Goal: Find specific page/section: Find specific page/section

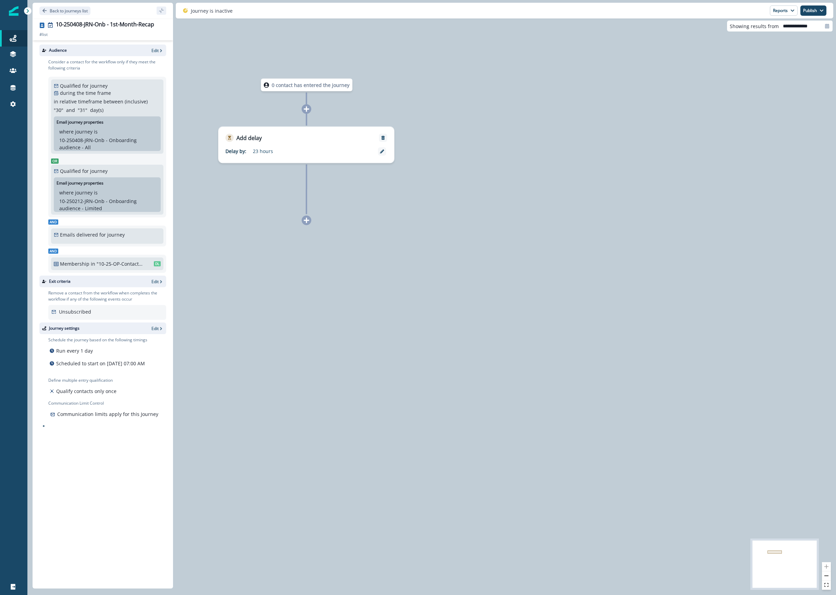
click at [428, 196] on div "0 contact has entered the journey Add delay Delay by: 23 hours Delay details in…" at bounding box center [431, 297] width 809 height 595
click at [398, 275] on div "0 contact has entered the journey Add delay Delay by: 23 hours Delay details in…" at bounding box center [431, 297] width 809 height 595
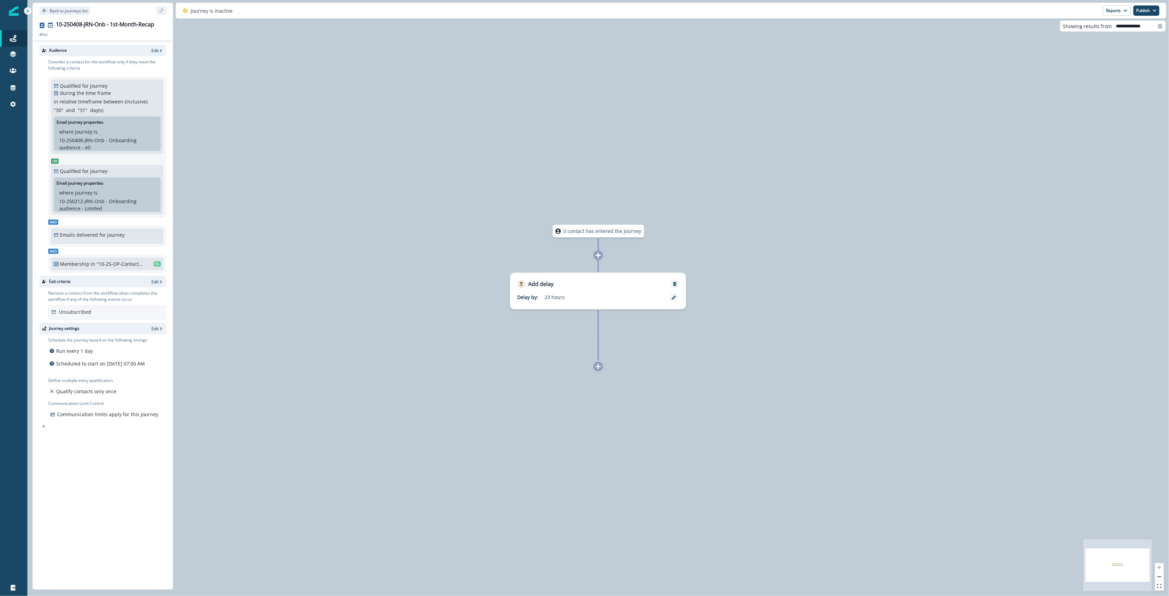
click at [94, 135] on p "is" at bounding box center [96, 131] width 4 height 7
click at [73, 145] on p "10-250408-JRN-Onb - Onboarding audience - All" at bounding box center [107, 144] width 96 height 14
click at [67, 11] on p "Back to journeys list" at bounding box center [69, 11] width 38 height 6
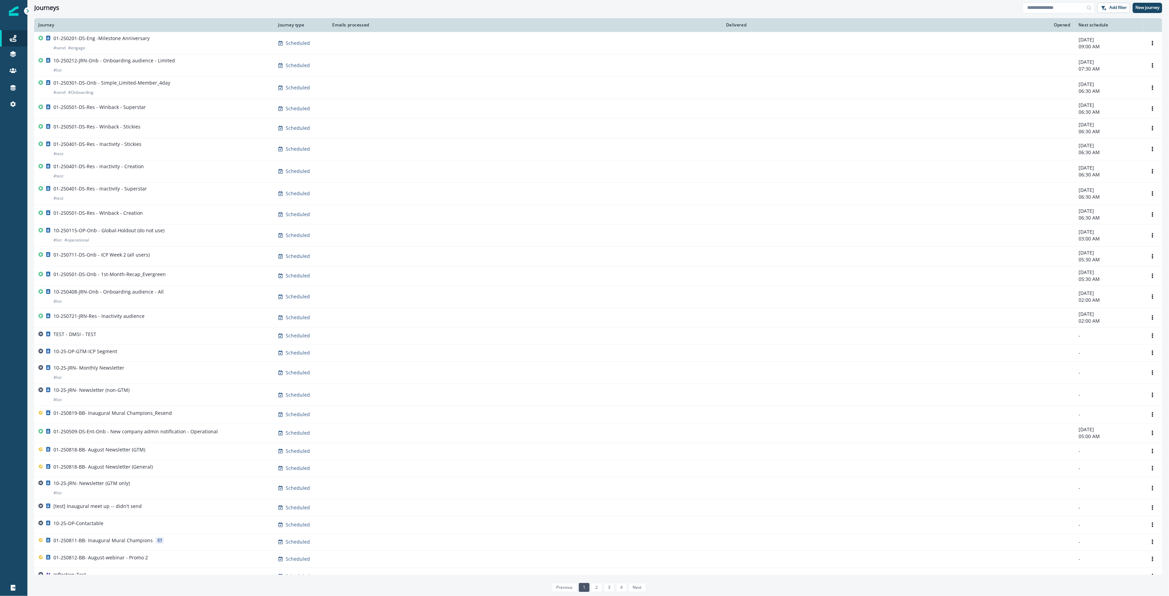
click at [1081, 14] on div "Journeys Add filter New journey" at bounding box center [598, 7] width 1142 height 15
click at [1071, 7] on input at bounding box center [1059, 7] width 72 height 11
type input "**********"
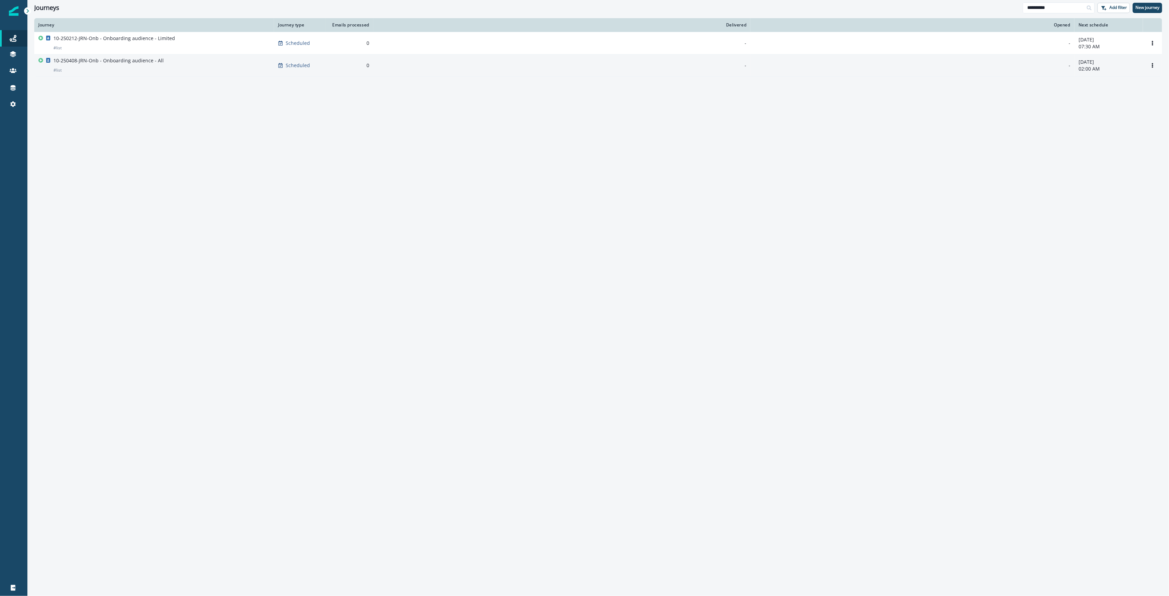
click at [166, 65] on div "10-250408-JRN-Onb - Onboarding audience - All # list" at bounding box center [154, 65] width 232 height 16
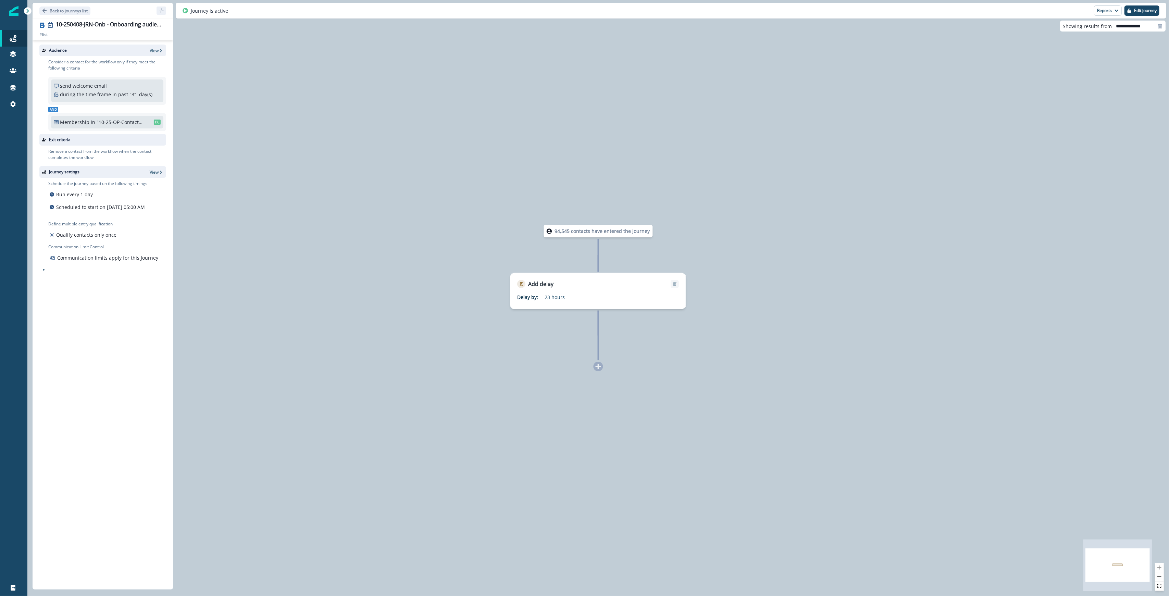
click at [89, 319] on div "Audience View Consider a contact for the workflow only if they meet the followi…" at bounding box center [103, 313] width 140 height 546
click at [77, 13] on p "Back to journeys list" at bounding box center [69, 11] width 38 height 6
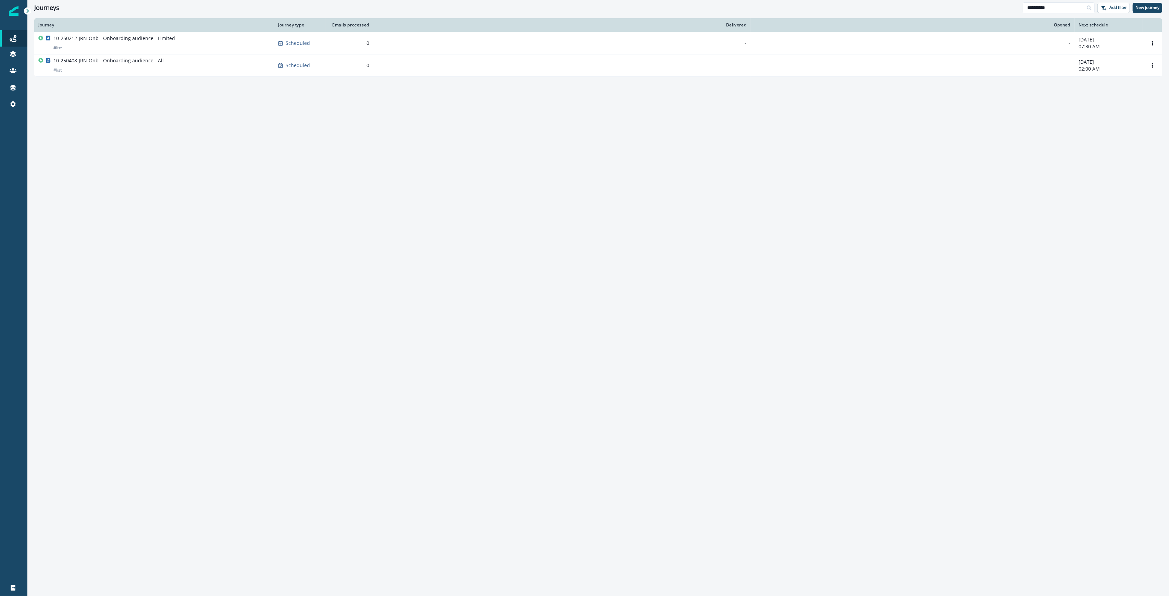
drag, startPoint x: 1070, startPoint y: 10, endPoint x: 988, endPoint y: 3, distance: 81.8
click at [990, 3] on div "**********" at bounding box center [598, 7] width 1142 height 15
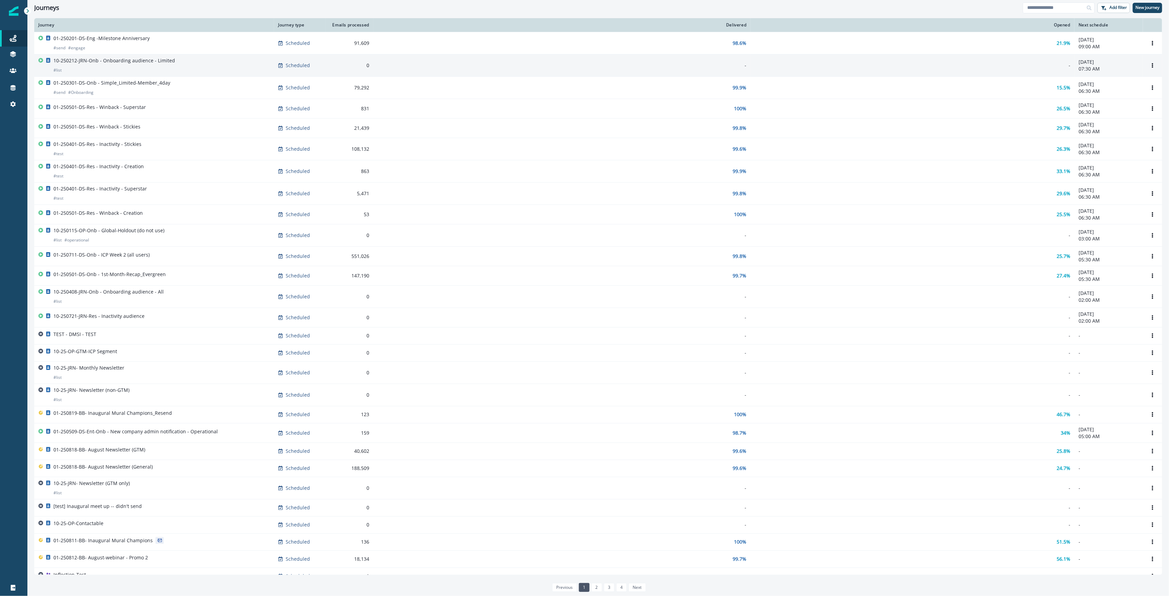
click at [157, 66] on div "10-250212-JRN-Onb - Onboarding audience - Limited # list" at bounding box center [114, 65] width 122 height 16
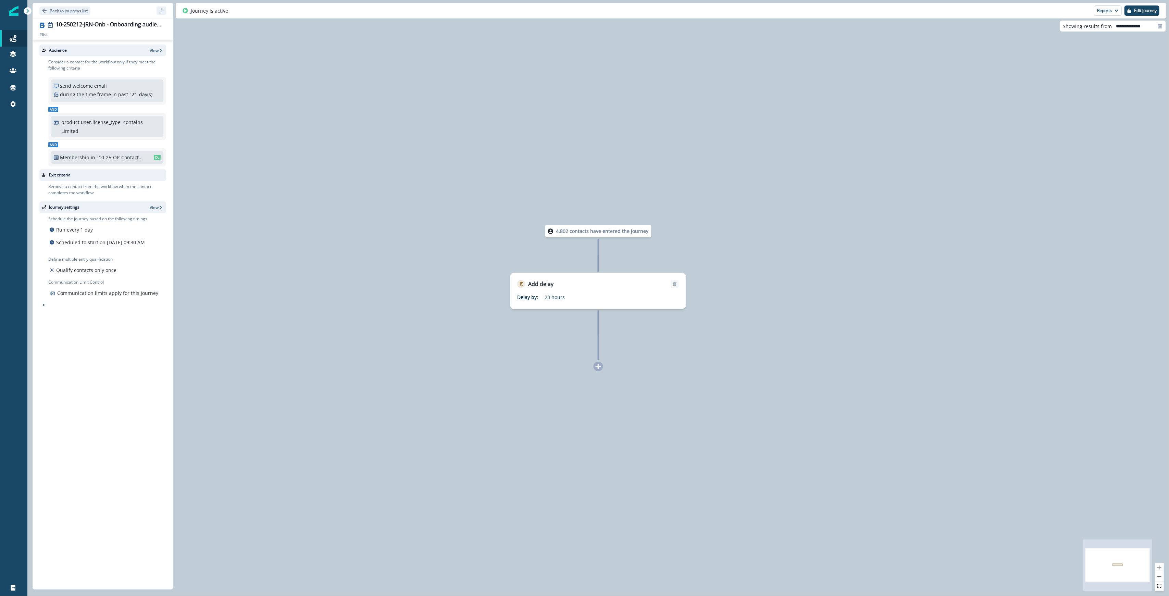
click at [72, 12] on p "Back to journeys list" at bounding box center [69, 11] width 38 height 6
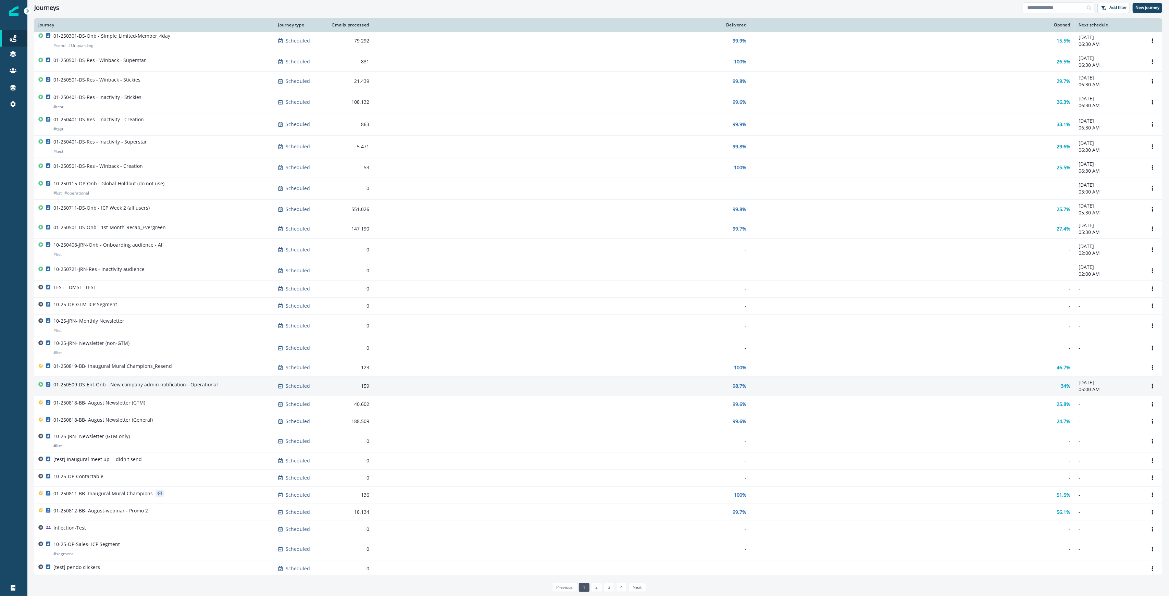
scroll to position [51, 0]
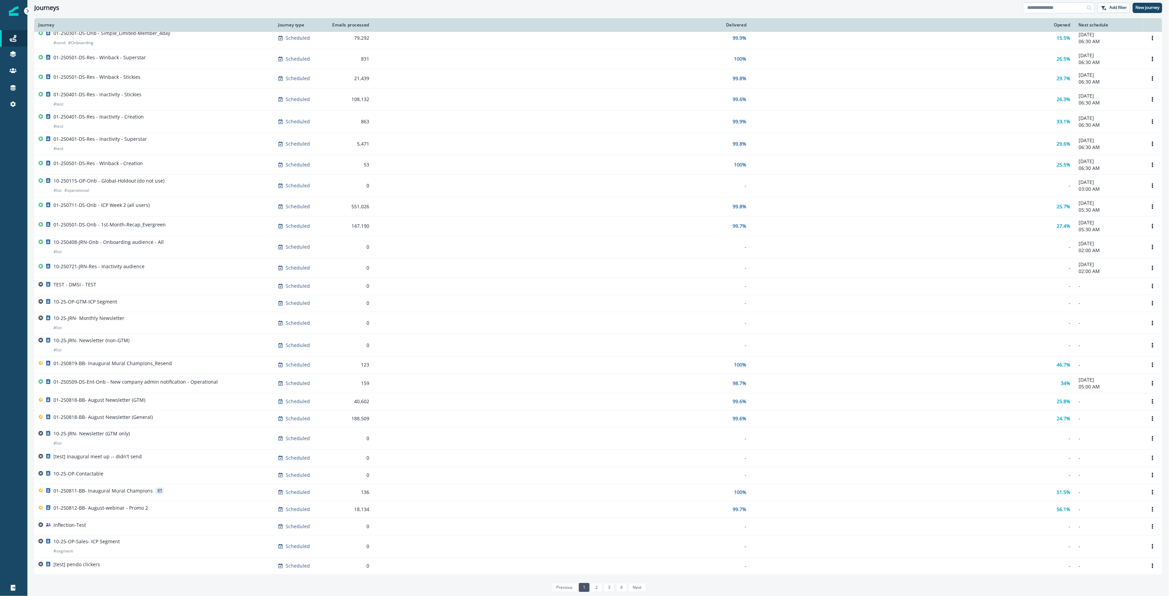
click at [1059, 8] on input at bounding box center [1059, 7] width 72 height 11
type input "*****"
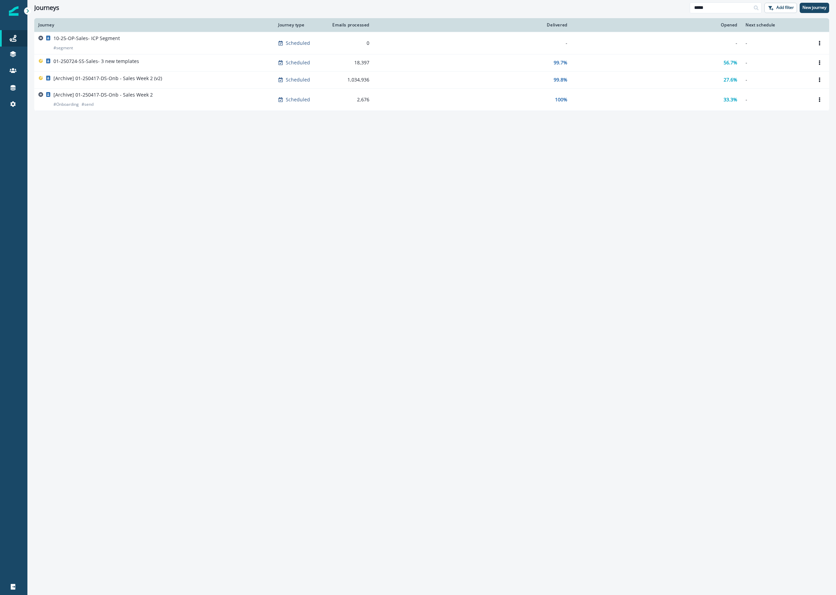
click at [221, 152] on div "Journey Journey type Emails processed Delivered Opened Next schedule 10-25-OP-S…" at bounding box center [431, 306] width 809 height 577
click at [298, 220] on div "Journey Journey type Emails processed Delivered Opened Next schedule 10-25-OP-S…" at bounding box center [431, 306] width 809 height 577
click at [21, 54] on icon at bounding box center [19, 54] width 3 height 3
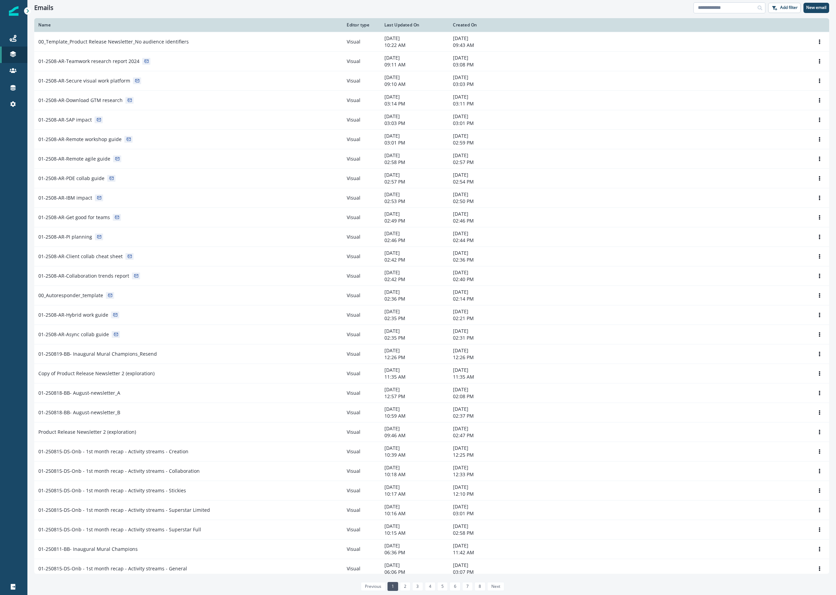
click at [721, 10] on input at bounding box center [729, 7] width 72 height 11
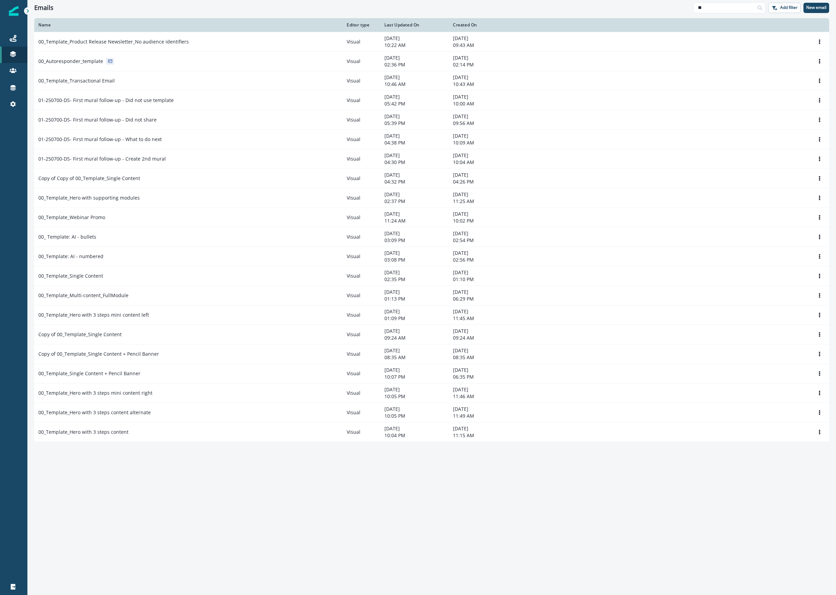
type input "**"
click at [258, 480] on div "Name Editor type Last Updated On Created On 00_Template_Product Release Newslet…" at bounding box center [431, 306] width 809 height 577
click at [182, 41] on p "00_Template_Product Release Newsletter_No audience identifiers" at bounding box center [113, 41] width 150 height 7
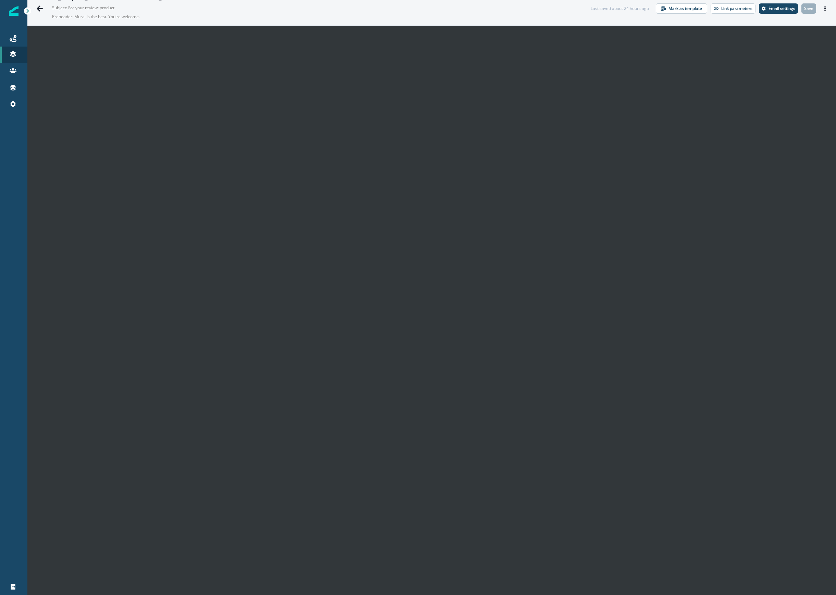
scroll to position [10, 0]
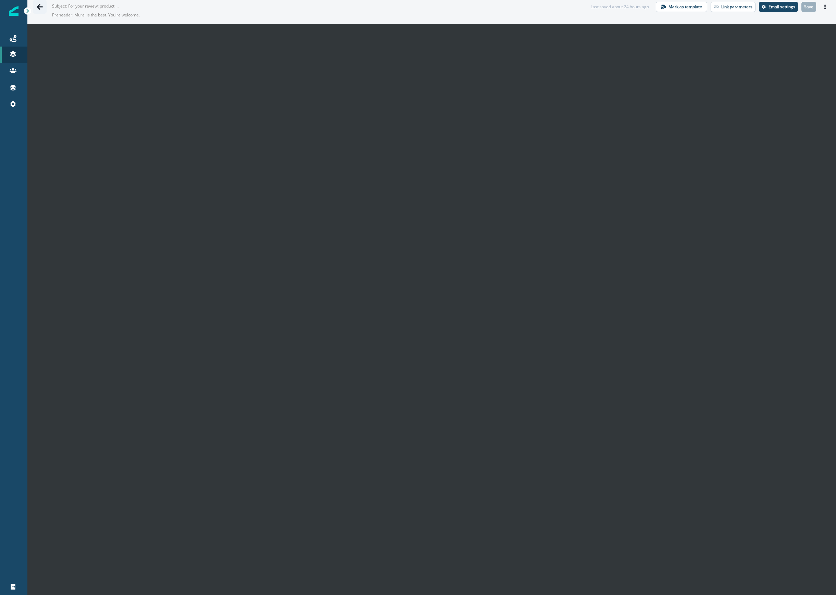
click at [37, 8] on icon "Go back" at bounding box center [39, 6] width 7 height 7
